Goal: Task Accomplishment & Management: Use online tool/utility

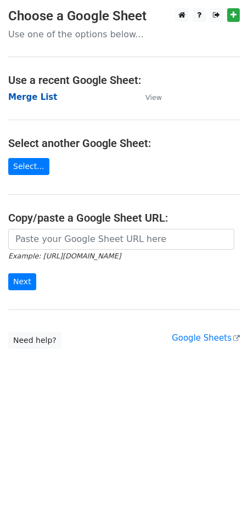
click at [30, 96] on strong "Merge List" at bounding box center [32, 97] width 49 height 10
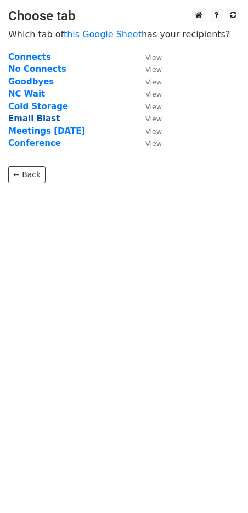
click at [30, 123] on td "Email Blast" at bounding box center [71, 118] width 126 height 13
click at [24, 121] on strong "Email Blast" at bounding box center [34, 119] width 52 height 10
